Goal: Information Seeking & Learning: Learn about a topic

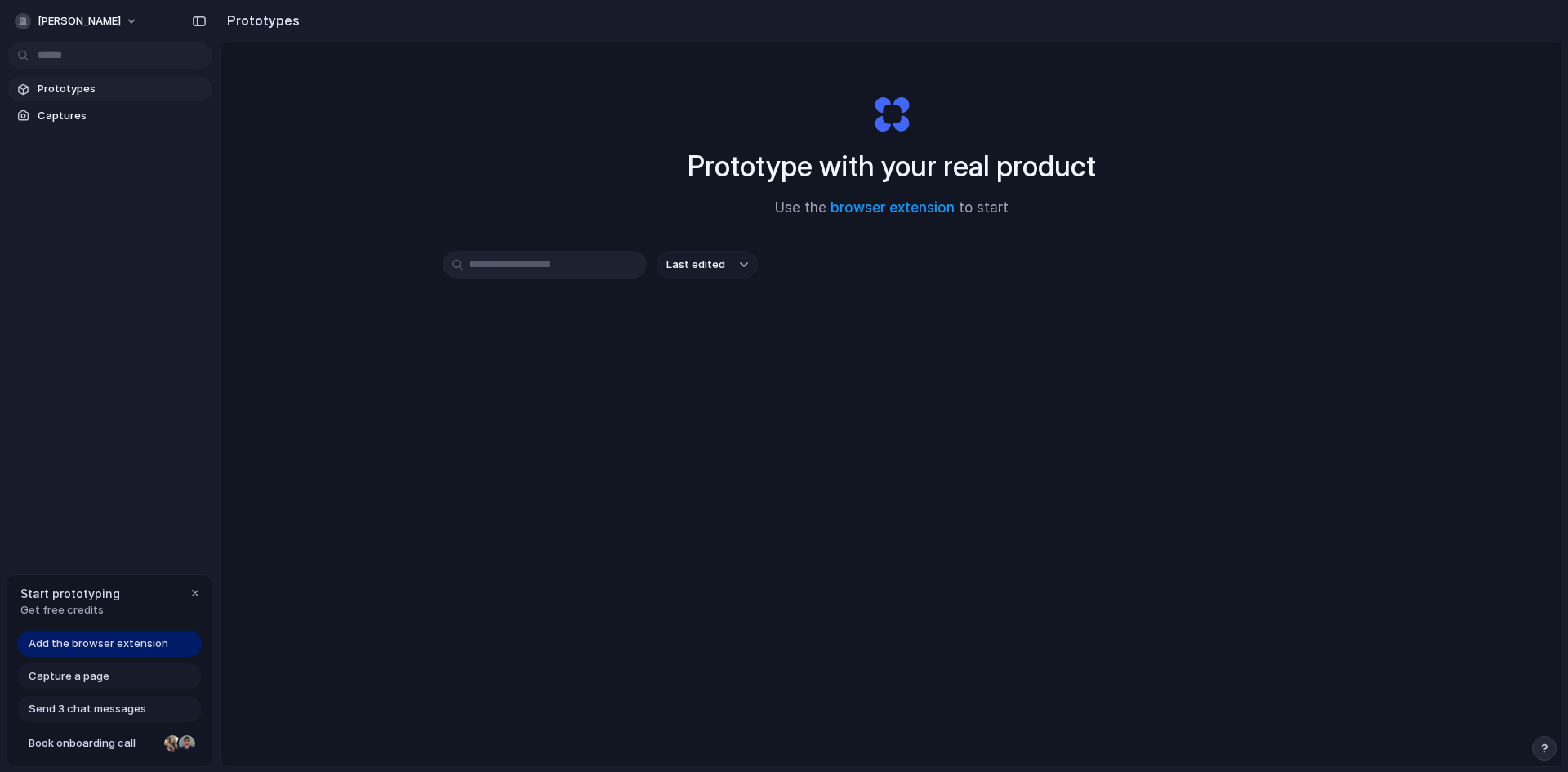
click at [127, 641] on span "Add the browser extension" at bounding box center [98, 644] width 140 height 17
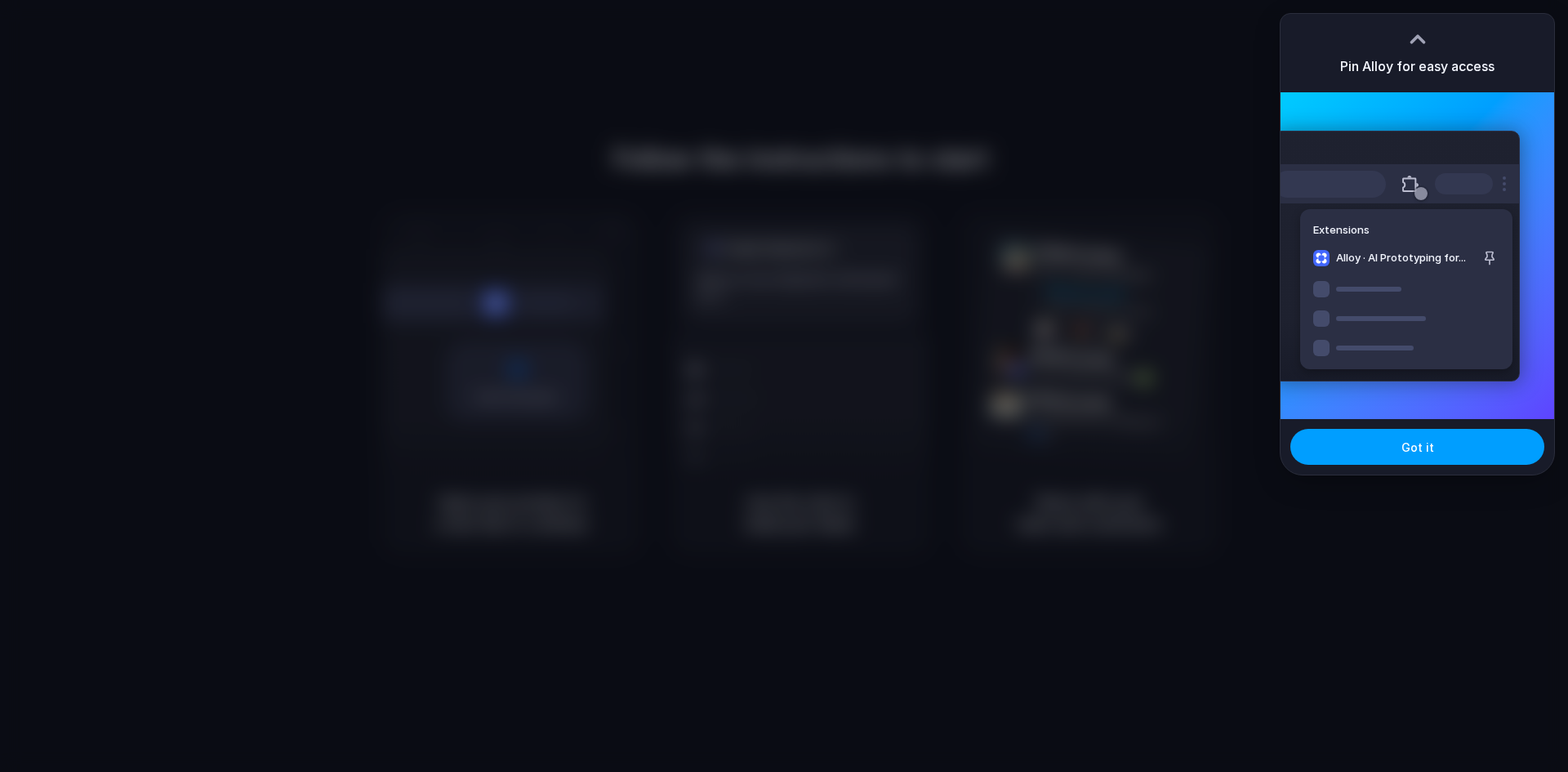
click at [1434, 454] on button "Got it" at bounding box center [1417, 447] width 254 height 36
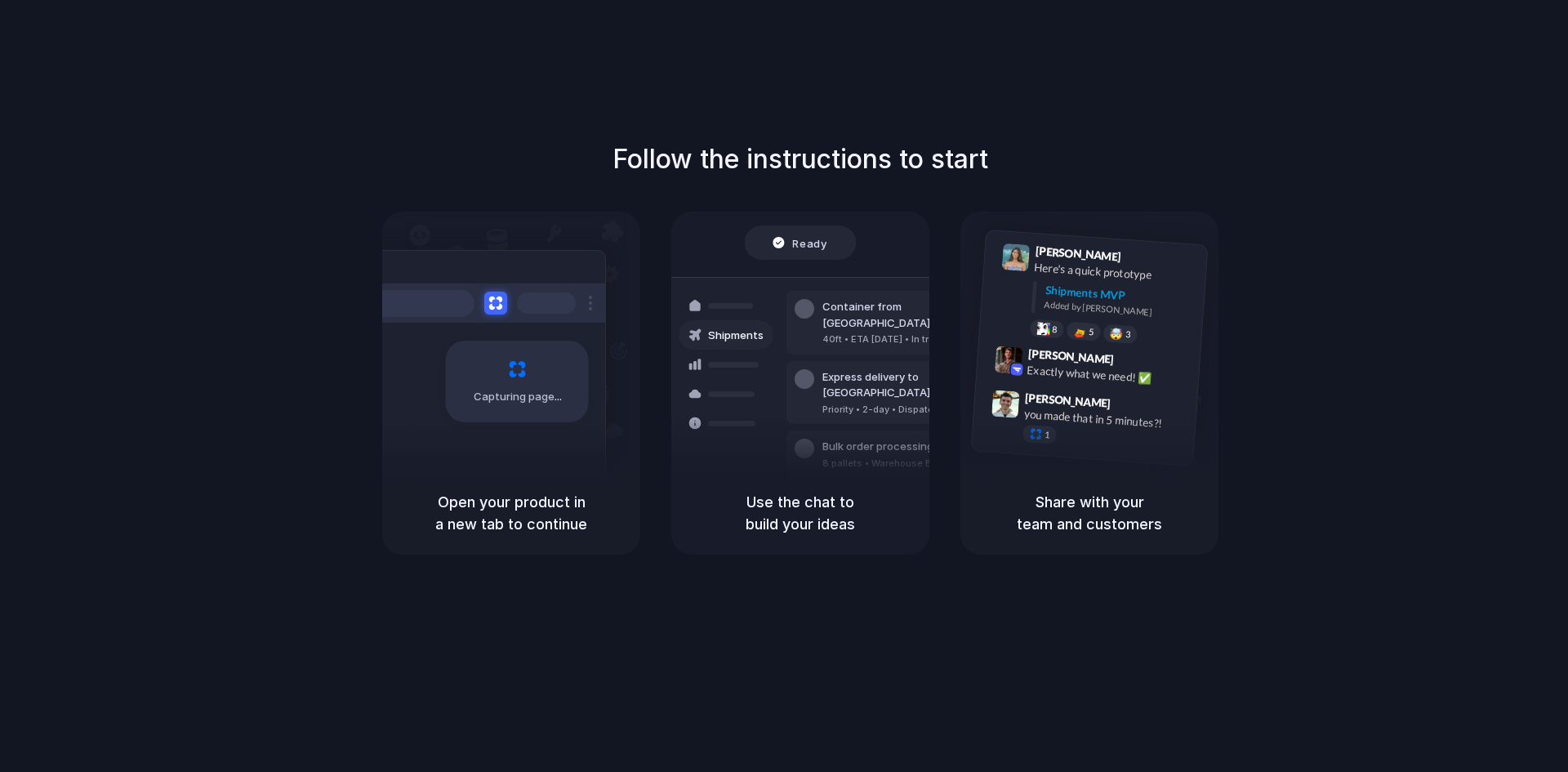
drag, startPoint x: 1102, startPoint y: 500, endPoint x: 1253, endPoint y: 528, distance: 153.6
click at [1251, 527] on div "Follow the instructions to start Capturing page Open your product in a new tab …" at bounding box center [801, 348] width 1568 height 415
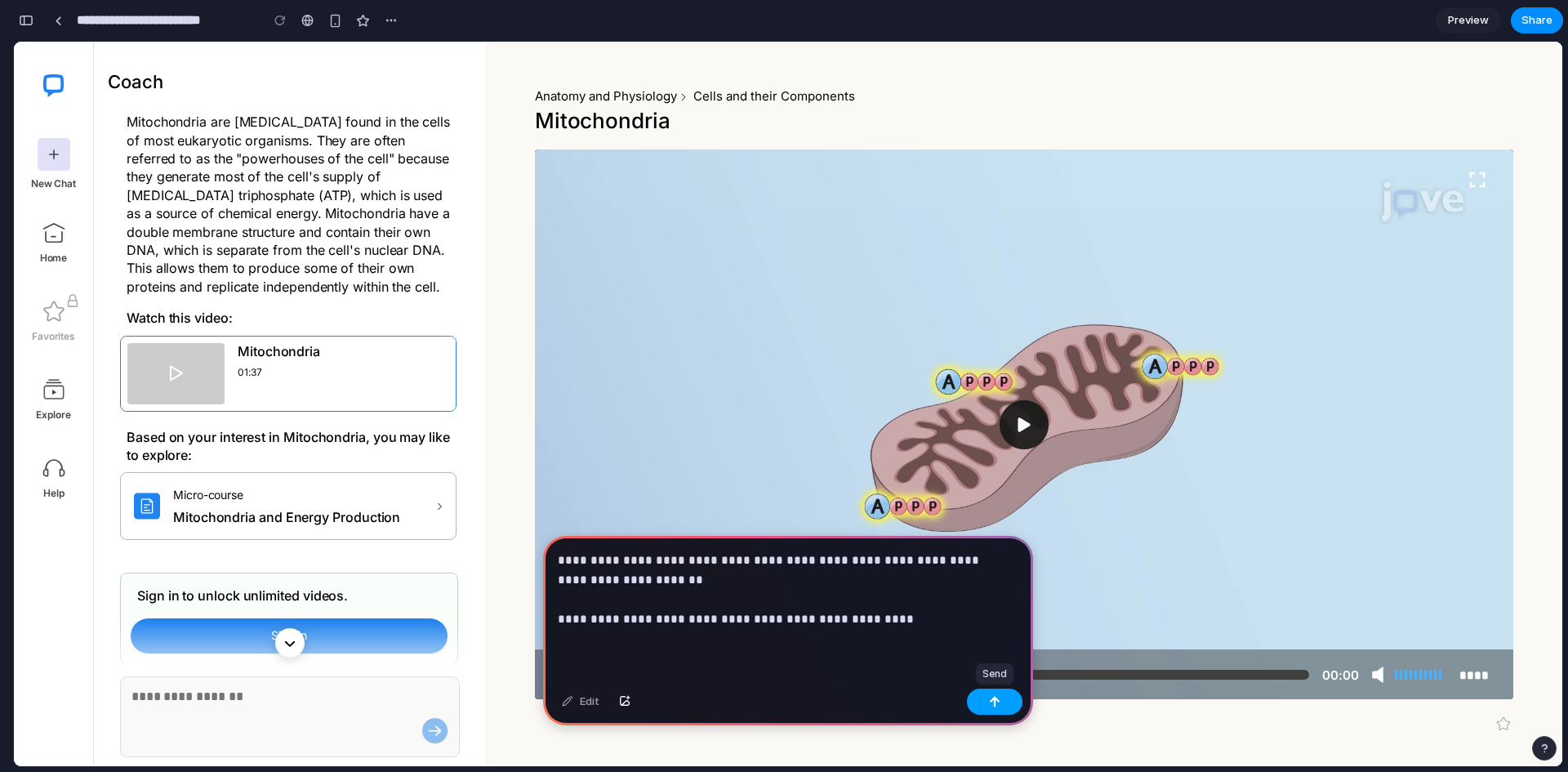
click at [999, 705] on div "button" at bounding box center [995, 702] width 12 height 12
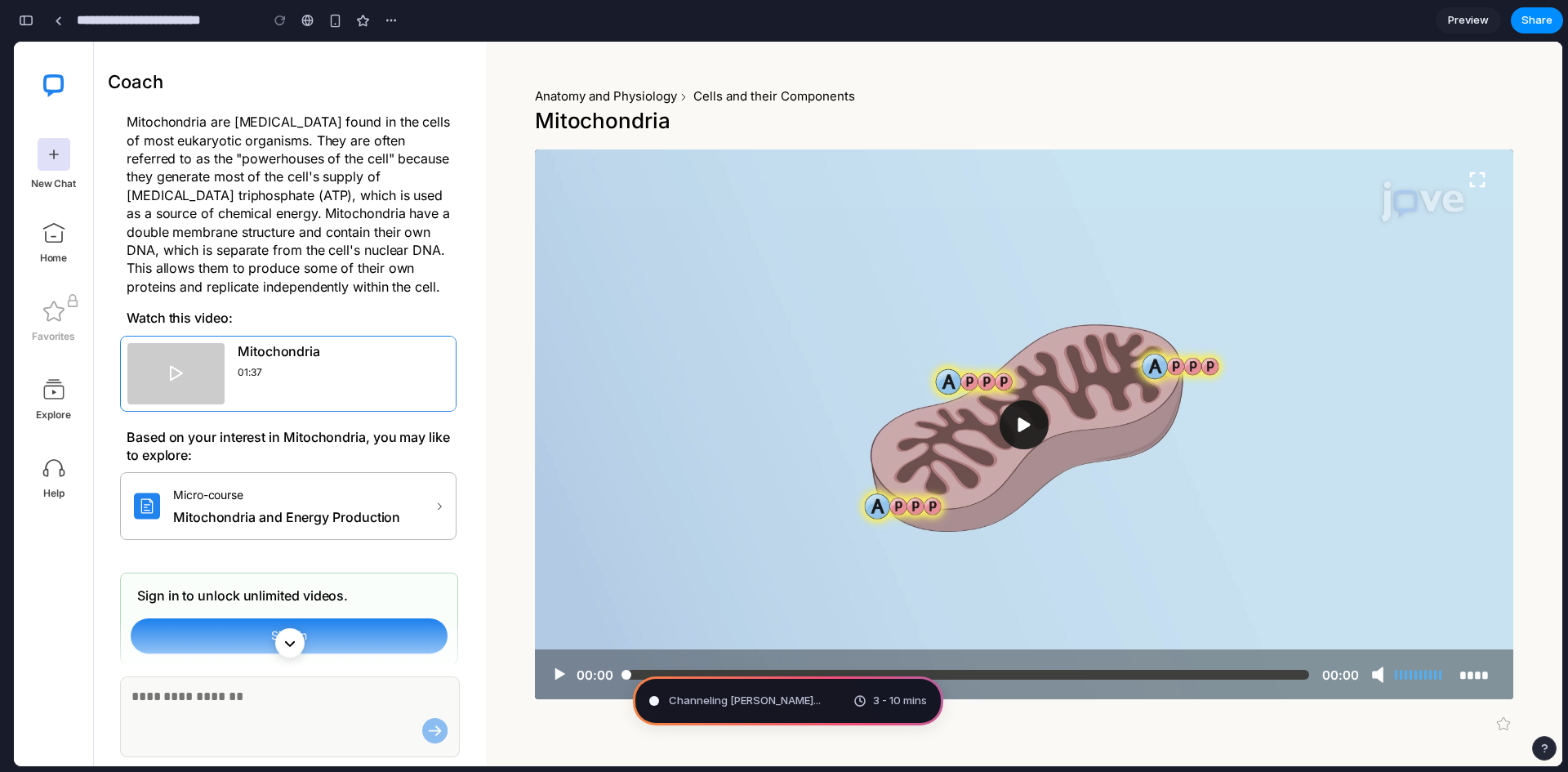
type input "**********"
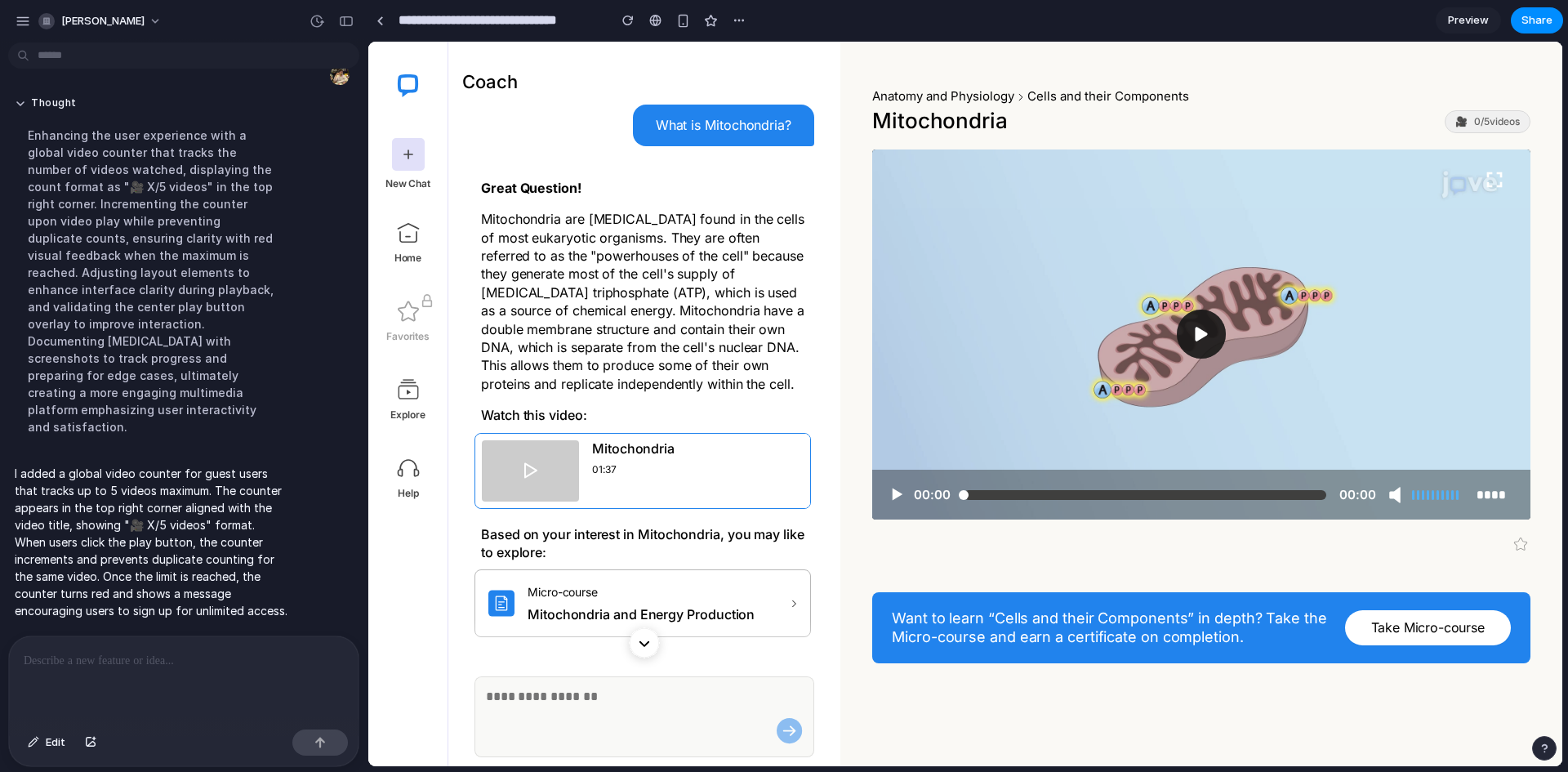
click at [1483, 122] on span "0 / 5 videos" at bounding box center [1497, 122] width 45 height 12
click at [406, 235] on img at bounding box center [409, 233] width 25 height 25
click at [1475, 126] on span "0 / 5 videos" at bounding box center [1497, 122] width 45 height 12
drag, startPoint x: 1441, startPoint y: 114, endPoint x: 1543, endPoint y: 115, distance: 102.0
click at [1543, 115] on div "Anatomy and Physiology Cells and their Components Mitochondria 🎥 0 / 5 videos 0…" at bounding box center [1201, 422] width 722 height 669
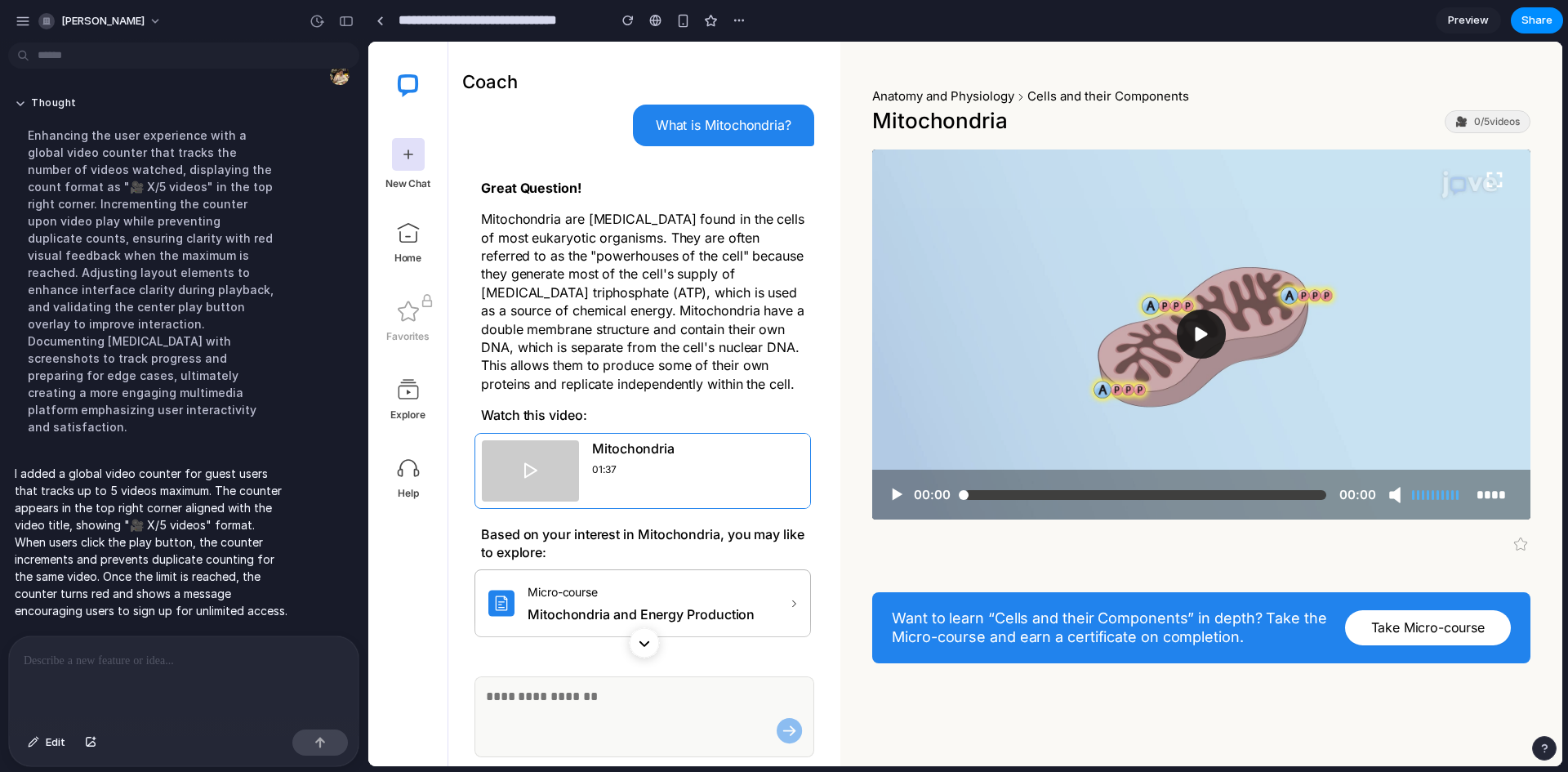
click at [1553, 115] on div "Anatomy and Physiology Cells and their Components Mitochondria 🎥 0 / 5 videos 0…" at bounding box center [1201, 422] width 722 height 669
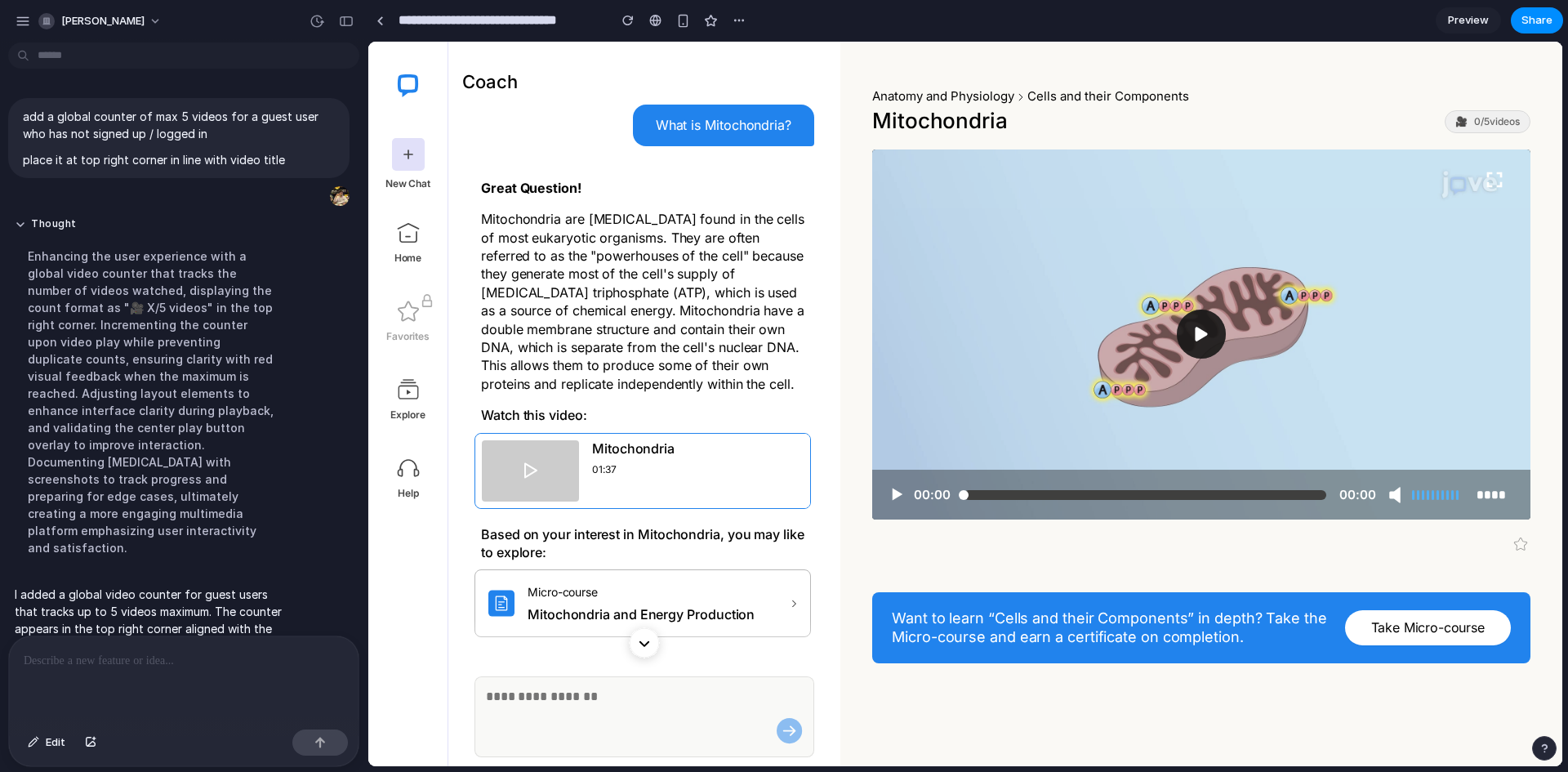
click at [1494, 119] on span "0 / 5 videos" at bounding box center [1497, 122] width 45 height 12
click at [1356, 100] on div "Anatomy and Physiology Cells and their Components Mitochondria 🎥 0 / 5 videos" at bounding box center [1202, 110] width 658 height 46
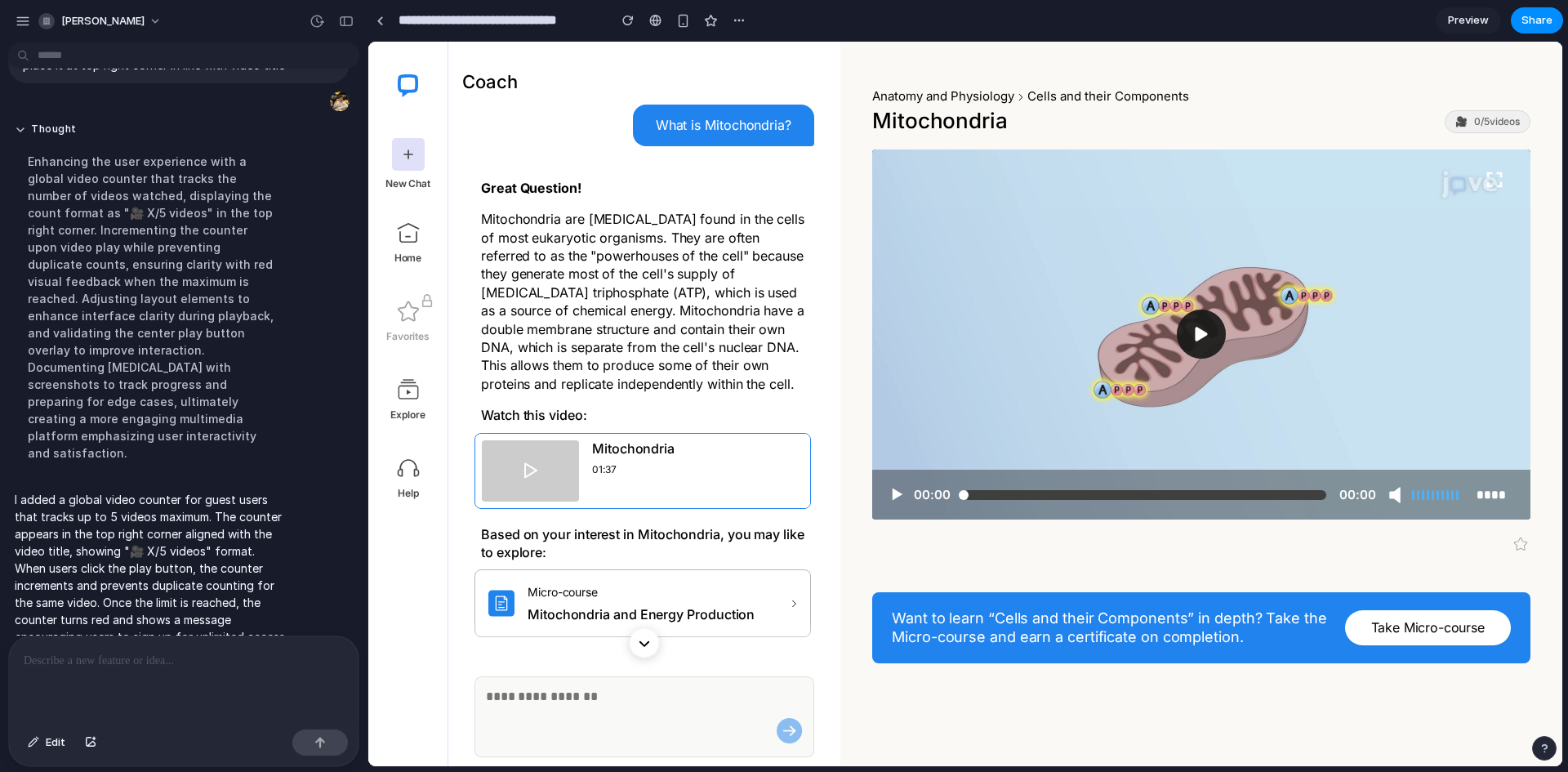
scroll to position [127, 0]
